Goal: Navigation & Orientation: Go to known website

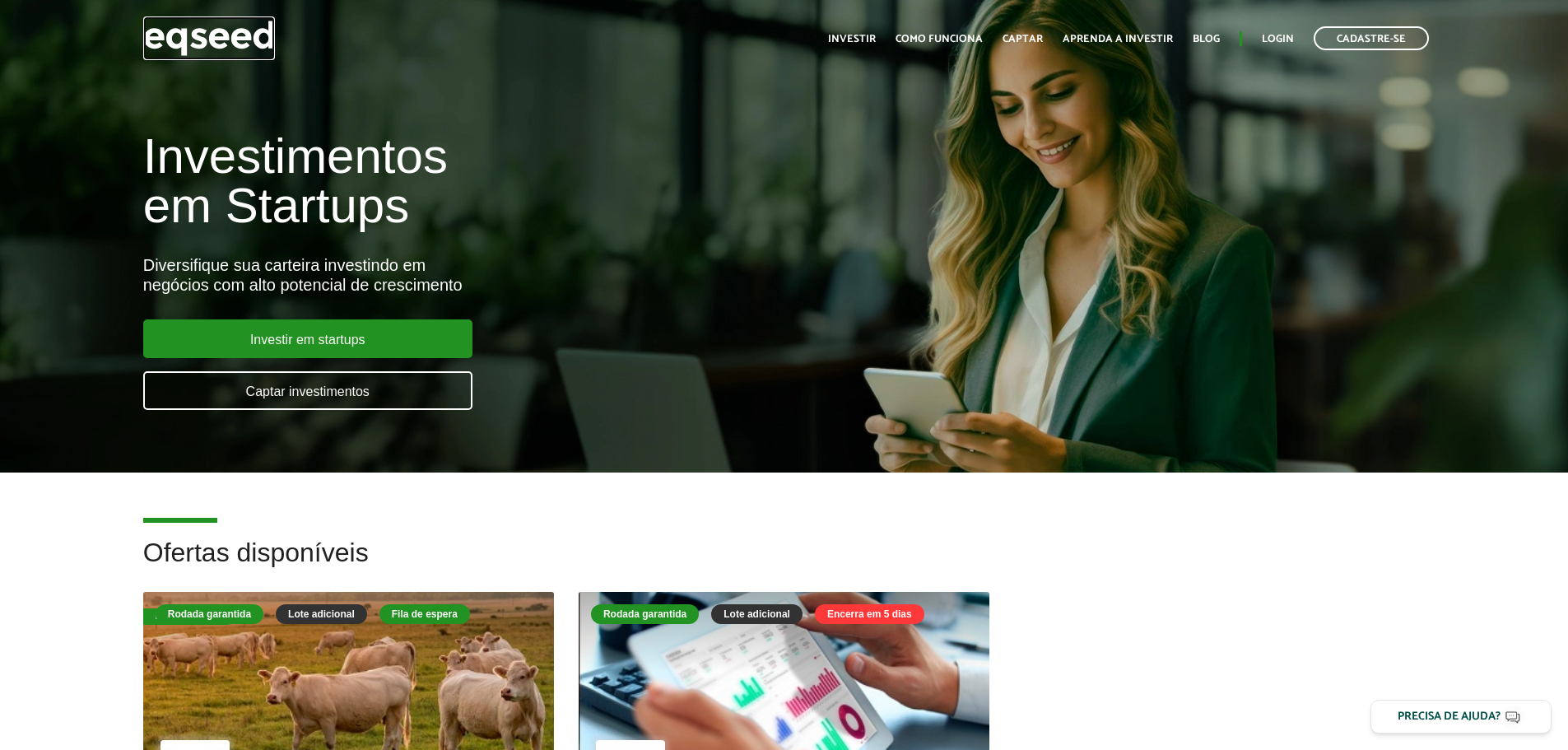
drag, startPoint x: 0, startPoint y: 0, endPoint x: 206, endPoint y: 34, distance: 208.8
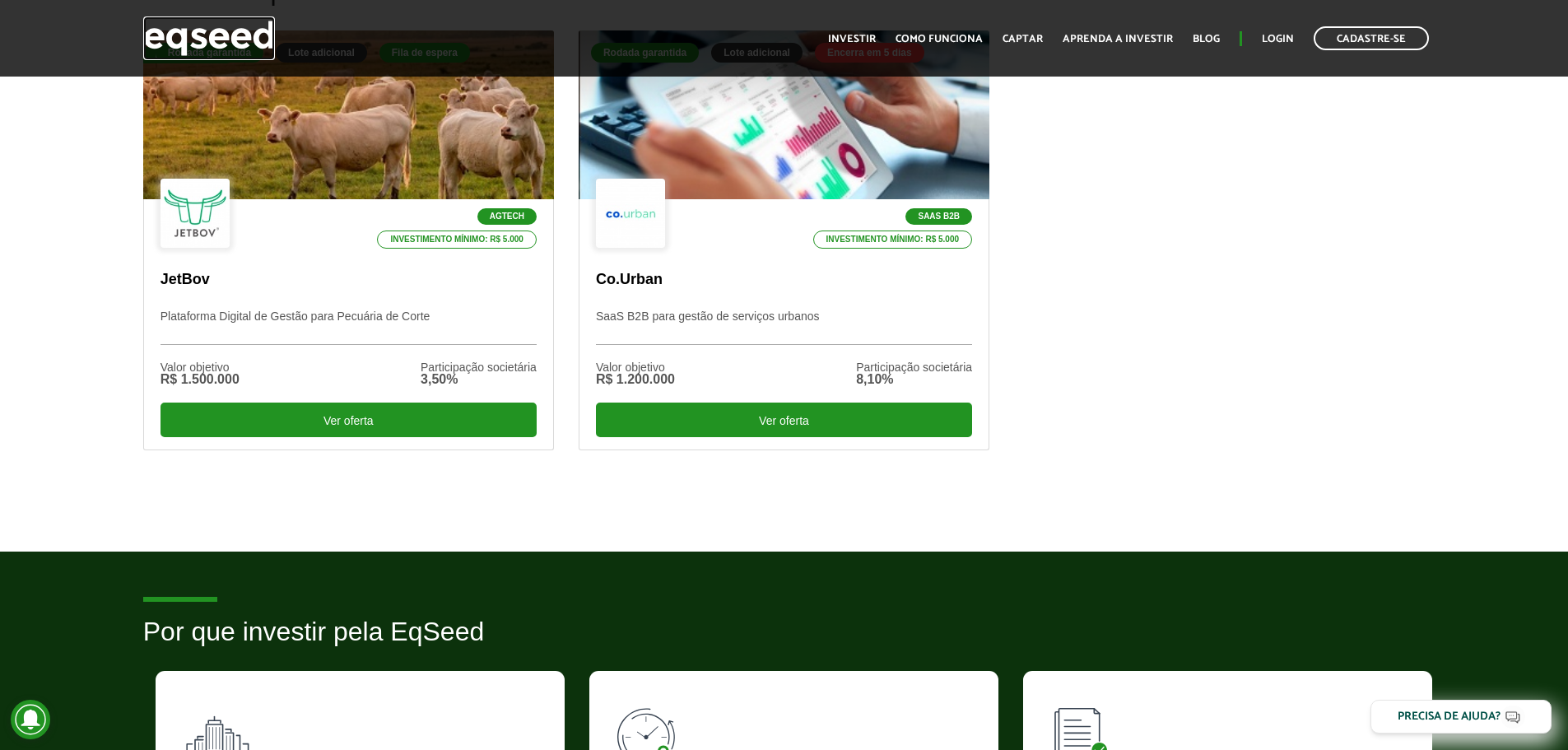
scroll to position [165, 0]
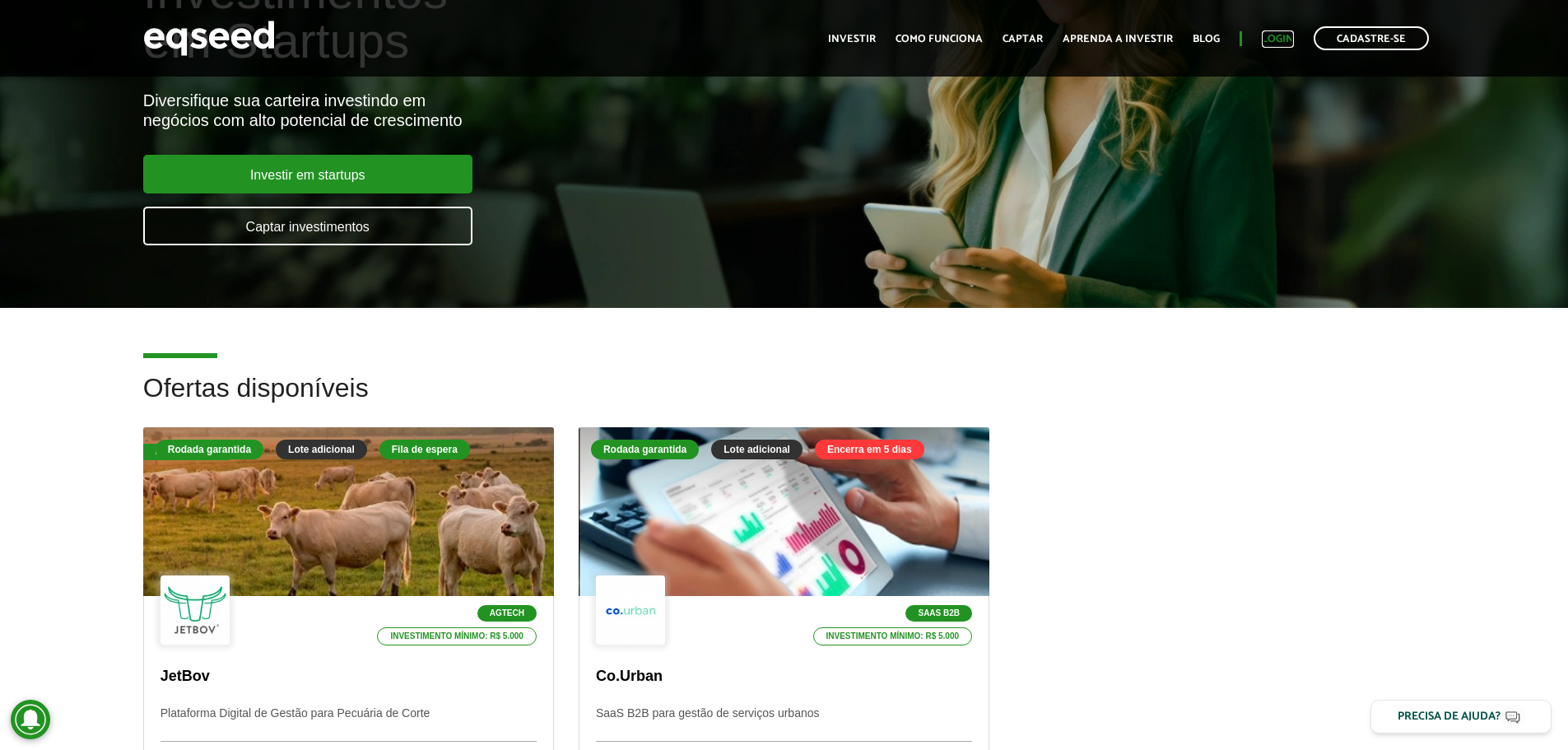
click at [1280, 42] on link "Login" at bounding box center [1278, 39] width 32 height 11
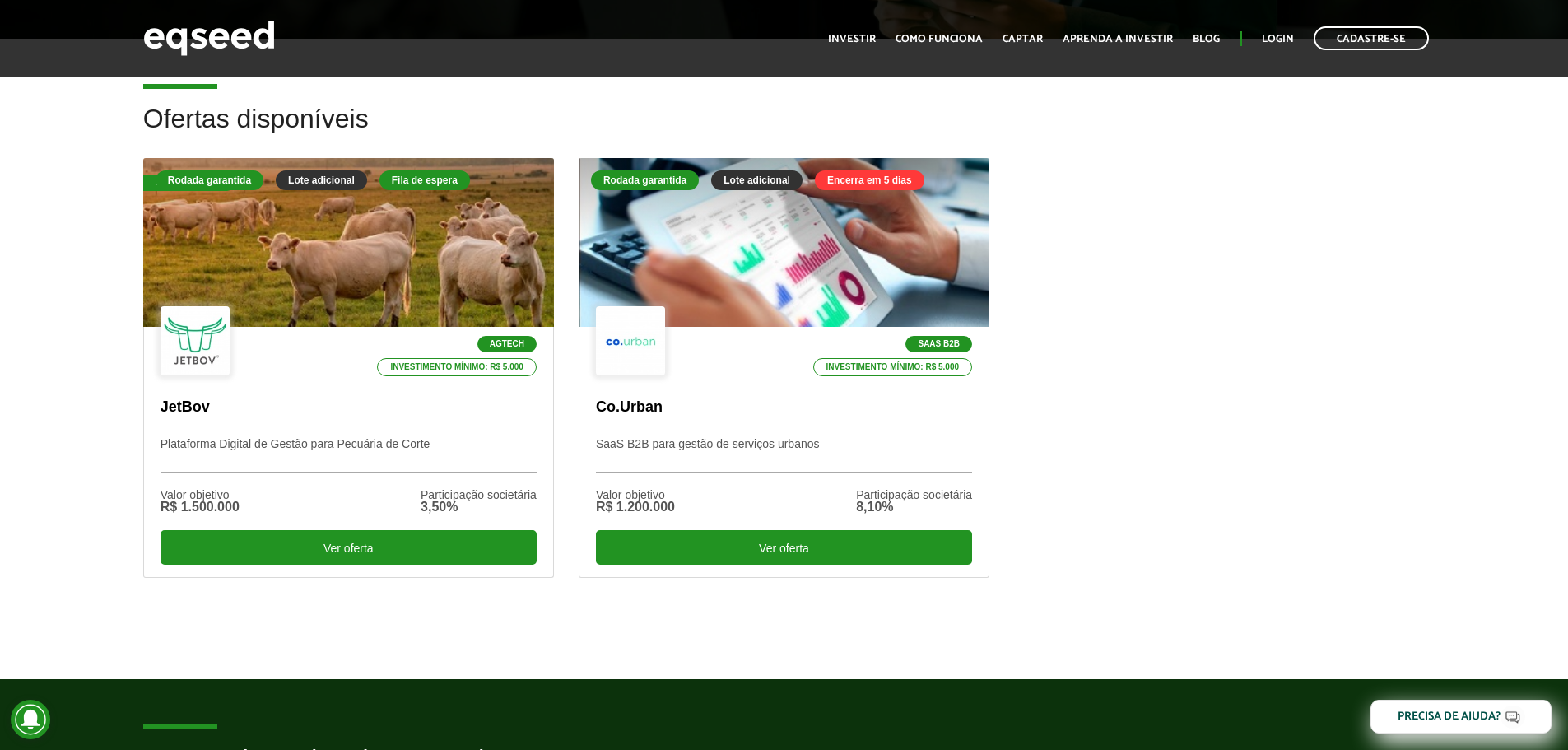
scroll to position [494, 0]
